Goal: Transaction & Acquisition: Purchase product/service

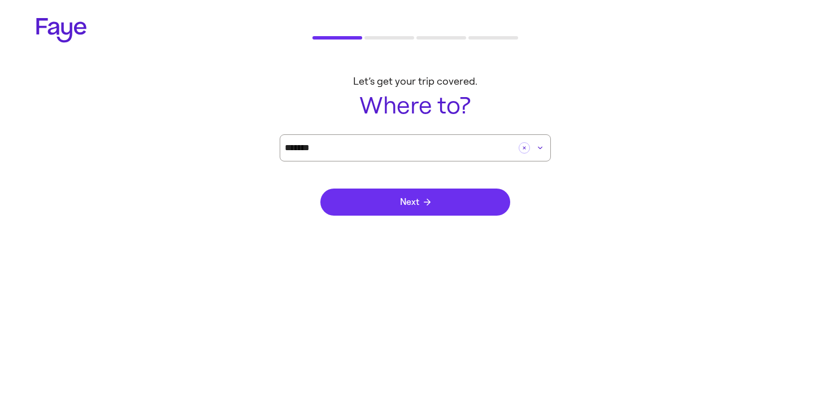
click at [432, 197] on button "Next" at bounding box center [415, 202] width 190 height 27
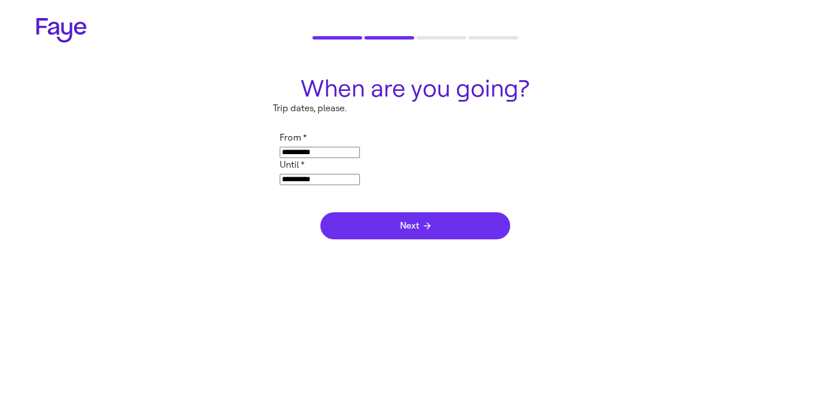
click at [431, 212] on button "Next" at bounding box center [415, 225] width 190 height 27
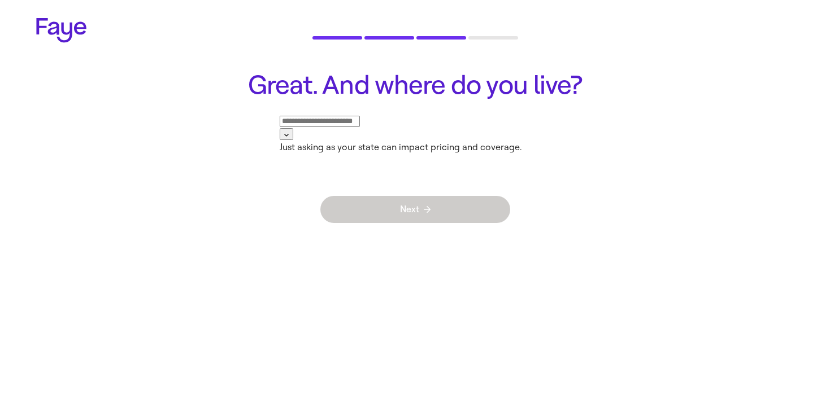
type input "********"
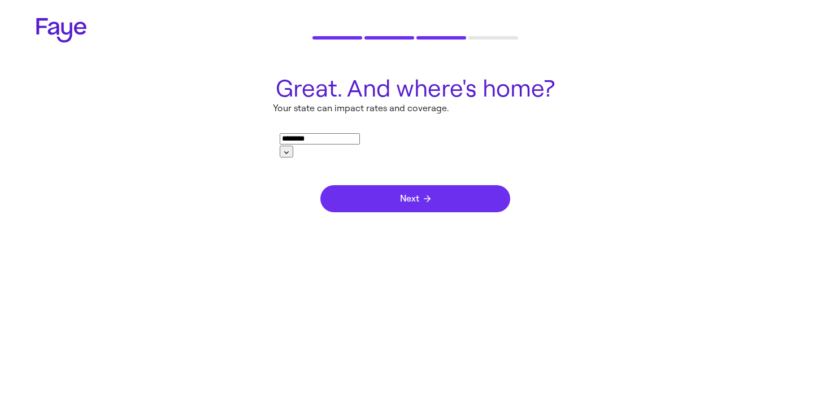
click at [431, 201] on button "Next" at bounding box center [415, 198] width 190 height 27
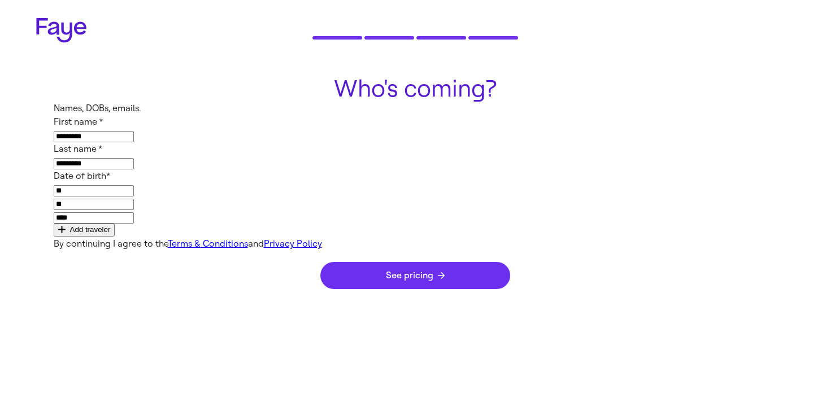
click at [417, 275] on span "See pricing" at bounding box center [415, 275] width 59 height 9
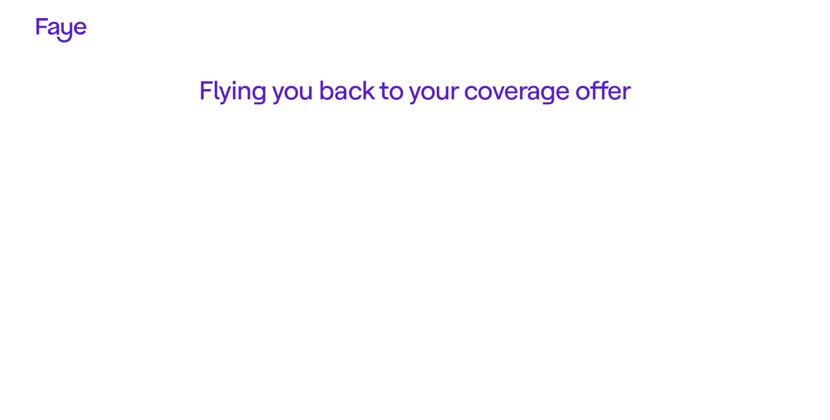
click at [40, 53] on div "2.32.0" at bounding box center [49, 47] width 27 height 27
